Goal: Transaction & Acquisition: Register for event/course

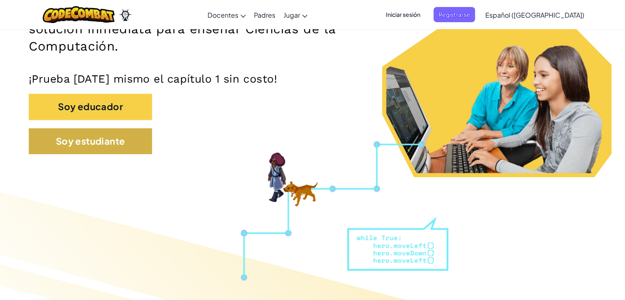
scroll to position [164, 0]
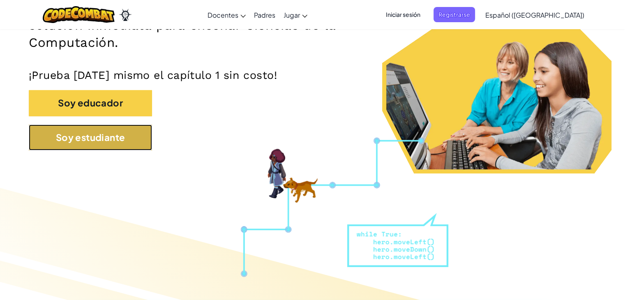
click at [81, 135] on button "Soy estudiante" at bounding box center [90, 138] width 123 height 26
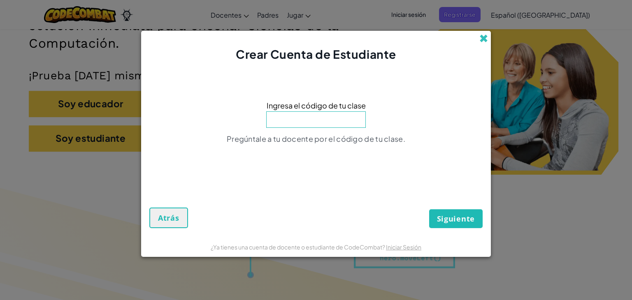
click at [482, 38] on span at bounding box center [483, 38] width 9 height 9
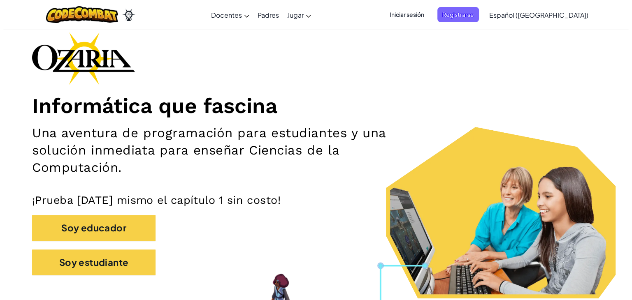
scroll to position [41, 0]
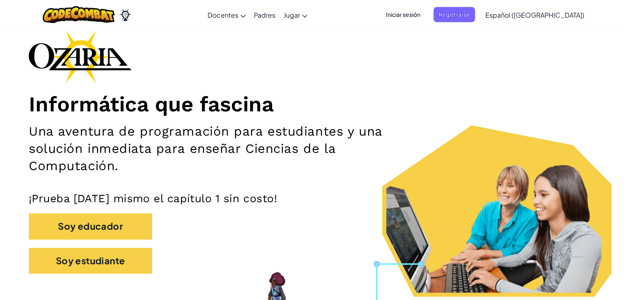
click at [419, 15] on span "Iniciar sesión" at bounding box center [403, 14] width 44 height 15
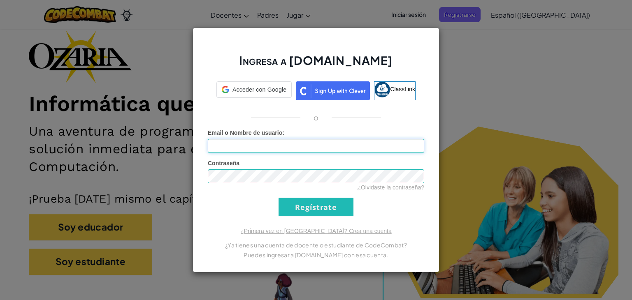
type input "[EMAIL_ADDRESS][DOMAIN_NAME]"
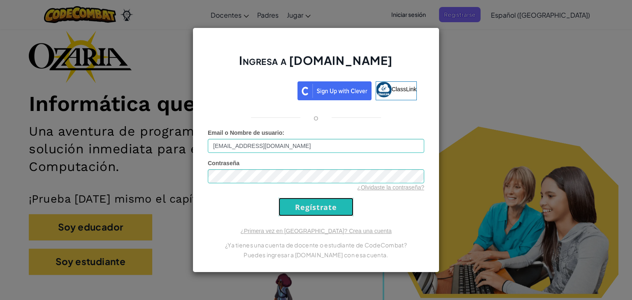
click at [315, 206] on input "Regístrate" at bounding box center [315, 207] width 75 height 19
